Goal: Task Accomplishment & Management: Understand process/instructions

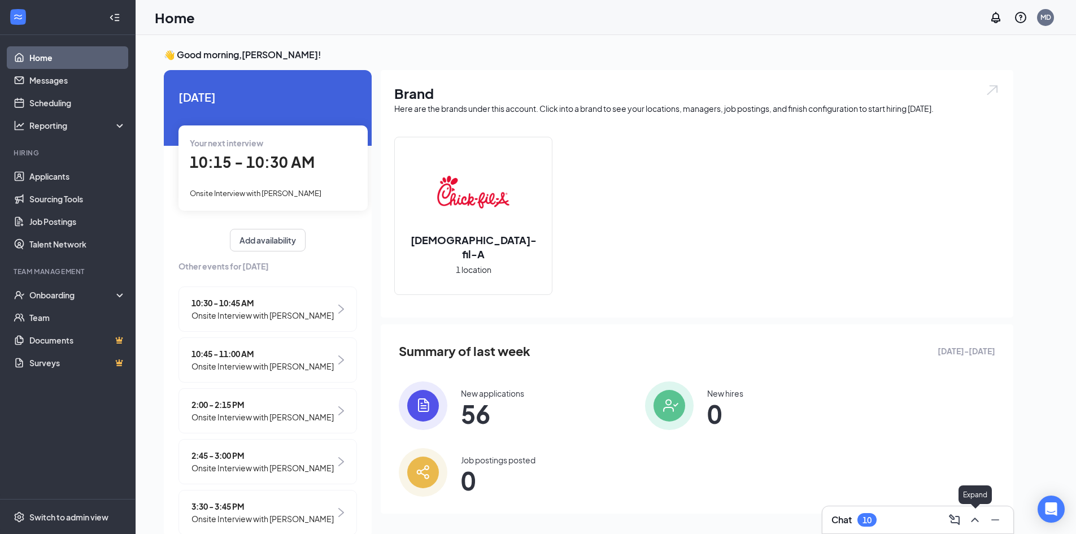
click at [979, 523] on icon "ChevronUp" at bounding box center [976, 520] width 14 height 14
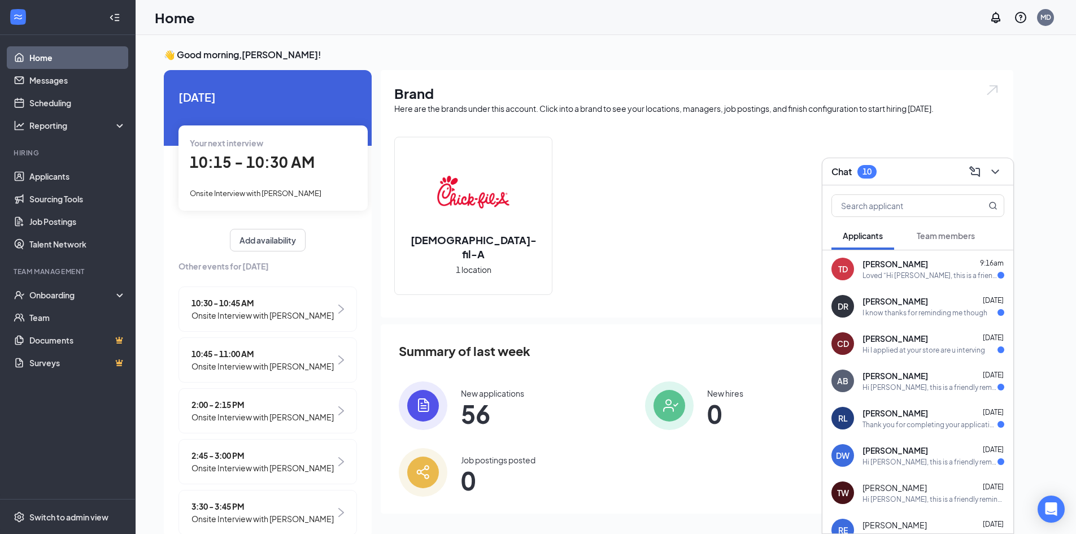
click at [1003, 166] on button at bounding box center [996, 172] width 18 height 18
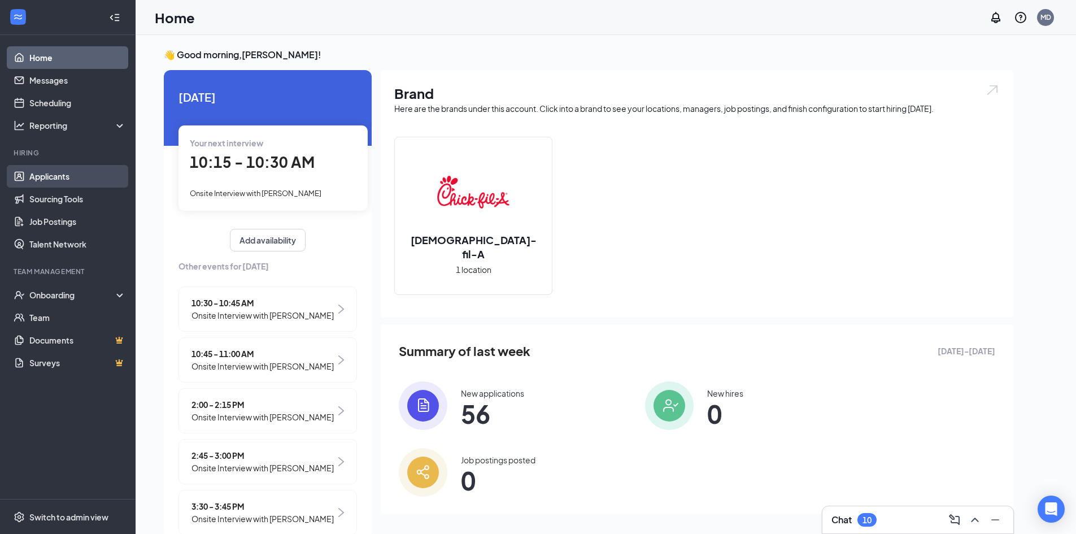
click at [57, 176] on link "Applicants" at bounding box center [77, 176] width 97 height 23
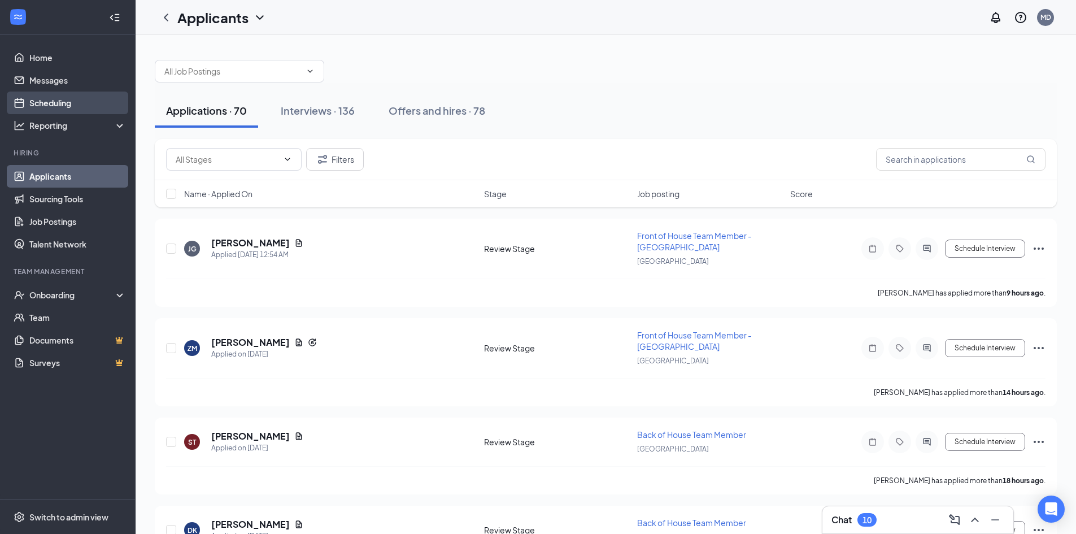
click at [52, 102] on link "Scheduling" at bounding box center [77, 103] width 97 height 23
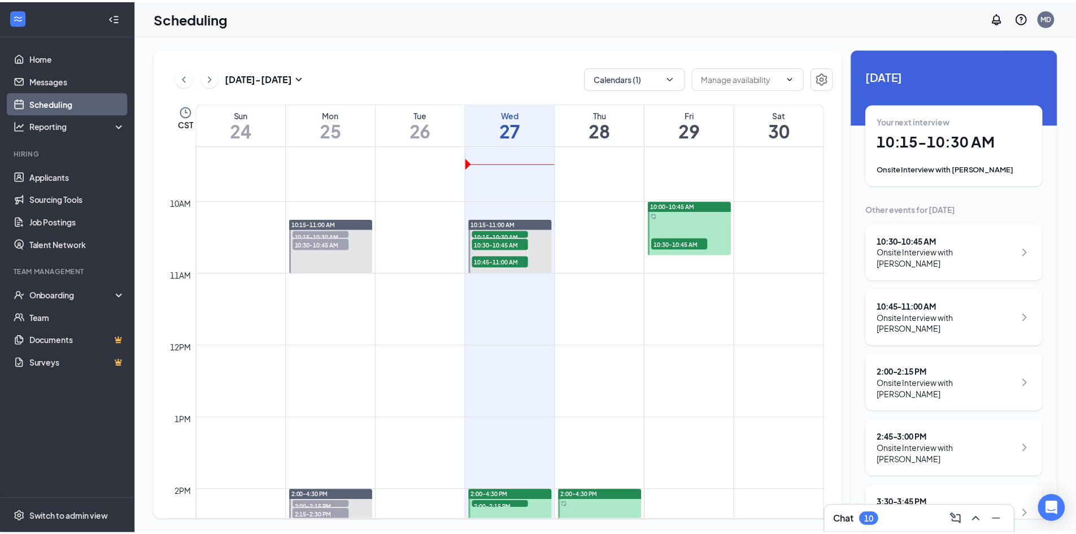
scroll to position [612, 0]
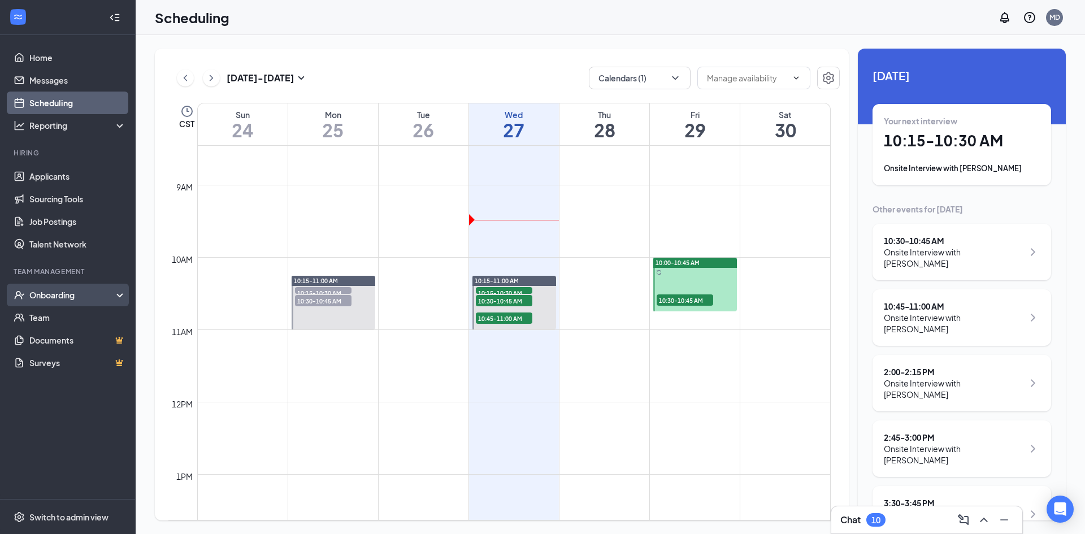
click at [61, 298] on div "Onboarding" at bounding box center [72, 294] width 87 height 11
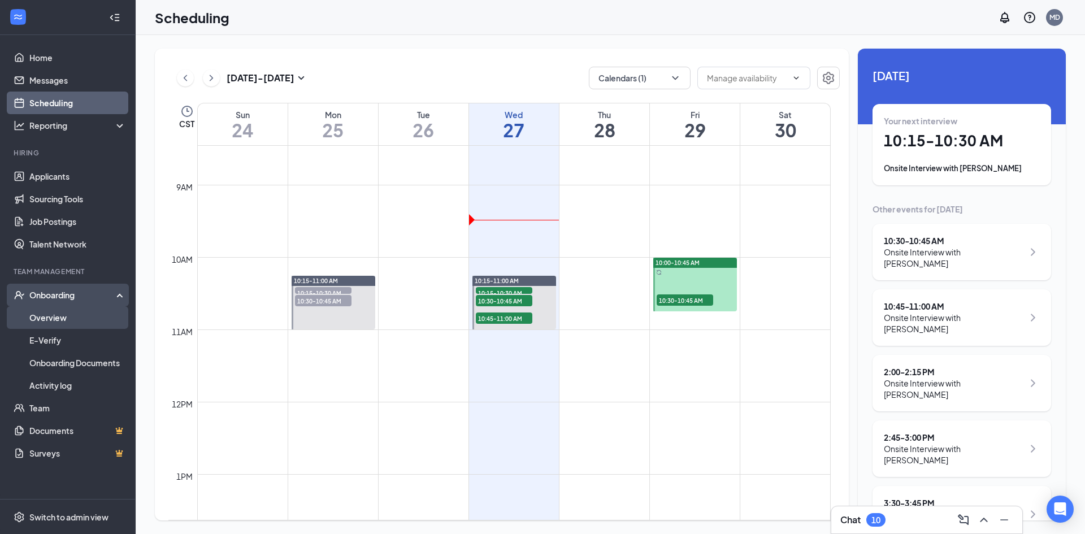
click at [64, 320] on link "Overview" at bounding box center [77, 317] width 97 height 23
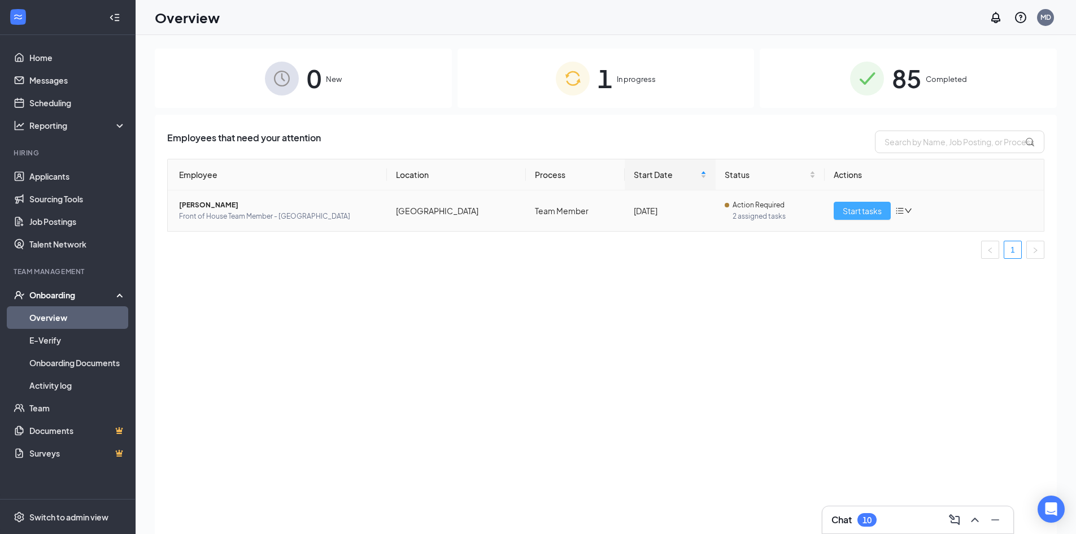
click at [862, 212] on span "Start tasks" at bounding box center [862, 211] width 39 height 12
